Goal: Task Accomplishment & Management: Complete application form

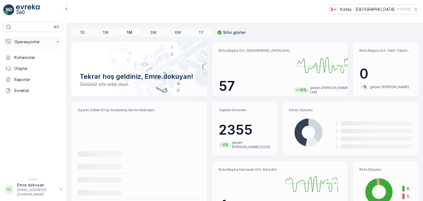
click at [31, 42] on p "Operasyonlar" at bounding box center [32, 42] width 37 height 6
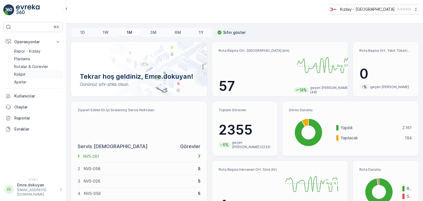
click at [32, 75] on link "Kokpit" at bounding box center [37, 75] width 51 height 8
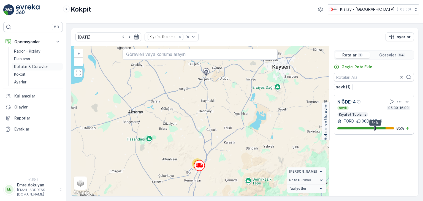
drag, startPoint x: 34, startPoint y: 66, endPoint x: 60, endPoint y: 64, distance: 26.3
click at [34, 66] on p "Rotalar & Görevler" at bounding box center [31, 67] width 34 height 6
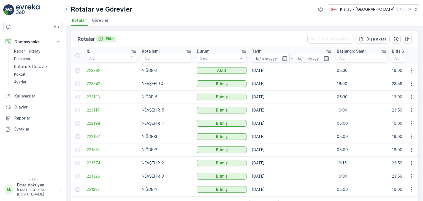
click at [110, 38] on p "Ekle" at bounding box center [110, 39] width 8 height 6
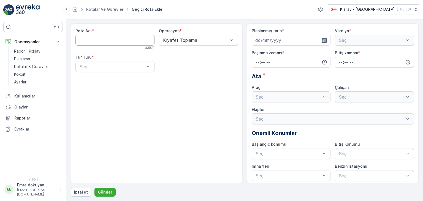
click at [121, 38] on Adı "Rota Adı" at bounding box center [115, 40] width 79 height 11
type Adı "NEVŞEHİR-3"
click at [185, 53] on span "Kıyafet Toplama" at bounding box center [179, 53] width 34 height 5
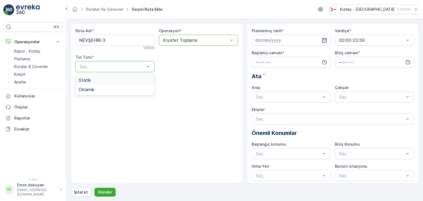
drag, startPoint x: 111, startPoint y: 80, endPoint x: 128, endPoint y: 80, distance: 16.8
click at [111, 80] on div "Statik" at bounding box center [115, 80] width 73 height 5
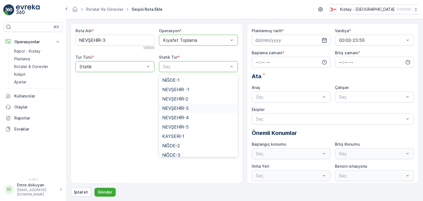
click at [180, 107] on span "NEVŞEHİR-3" at bounding box center [175, 108] width 26 height 5
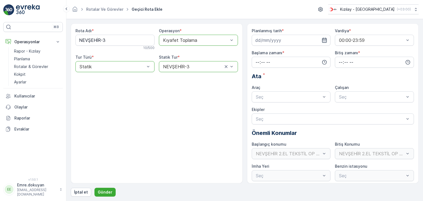
click at [325, 39] on icon "button" at bounding box center [325, 40] width 5 height 5
click at [291, 86] on div "11" at bounding box center [291, 86] width 9 height 9
type input "[DATE]"
click at [255, 61] on input "time" at bounding box center [291, 62] width 79 height 11
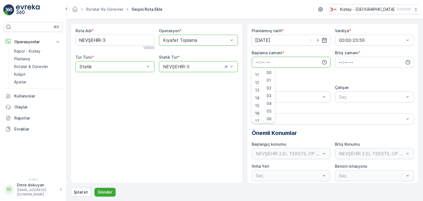
click at [257, 113] on span "16" at bounding box center [257, 114] width 4 height 6
type input "16:00"
click at [270, 73] on span "00" at bounding box center [269, 73] width 5 height 6
click at [339, 60] on input "time" at bounding box center [374, 62] width 79 height 11
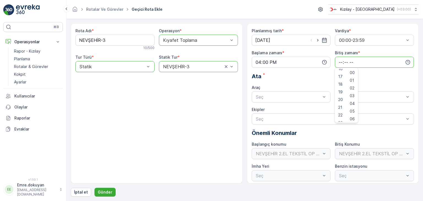
scroll to position [132, 0]
click at [339, 118] on span "23" at bounding box center [341, 118] width 4 height 6
click at [353, 119] on span "59" at bounding box center [352, 118] width 5 height 6
type input "23:59"
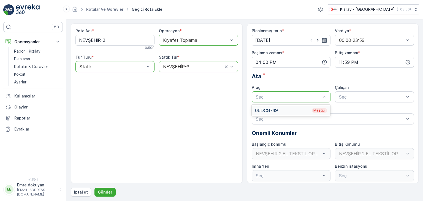
click at [288, 110] on div "06DCG749 Meşgul" at bounding box center [291, 110] width 73 height 5
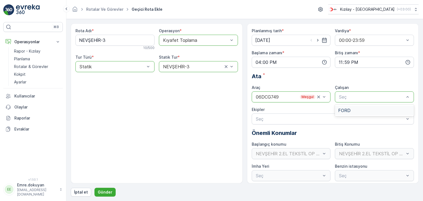
click at [353, 114] on div "FORD" at bounding box center [374, 110] width 79 height 9
click at [107, 192] on p "Gönder" at bounding box center [105, 193] width 15 height 6
